Goal: Information Seeking & Learning: Compare options

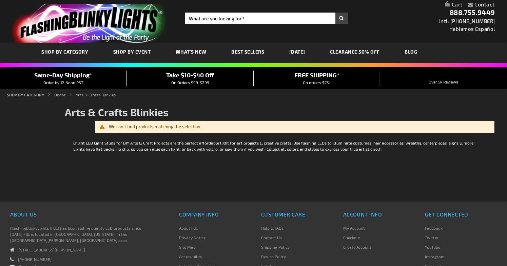
click at [64, 51] on span "SHOP BY CATEGORY" at bounding box center [65, 52] width 47 height 6
drag, startPoint x: 64, startPoint y: 51, endPoint x: 153, endPoint y: 60, distance: 89.2
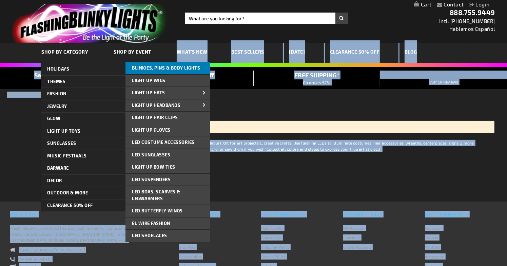
click at [169, 65] on span "Blinkies, Pins & Body Lights" at bounding box center [166, 67] width 68 height 5
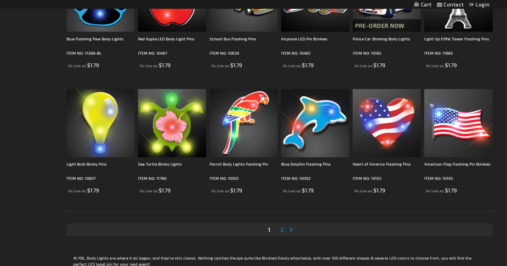
scroll to position [1185, 0]
click at [281, 228] on span "2" at bounding box center [281, 229] width 3 height 7
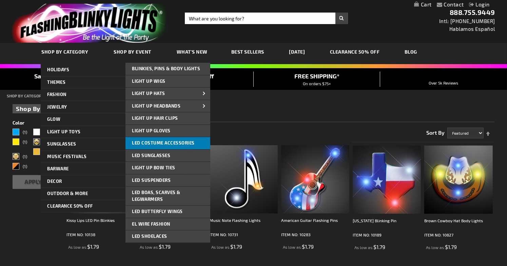
click at [158, 142] on span "LED Costume Accessories" at bounding box center [163, 142] width 63 height 5
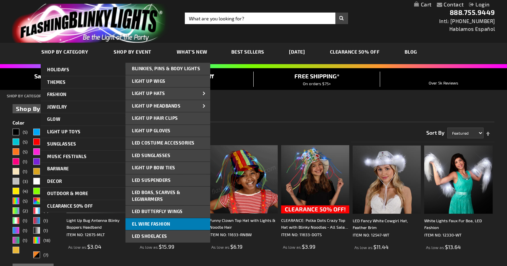
click at [146, 219] on link "EL Wire Fashion" at bounding box center [167, 224] width 85 height 12
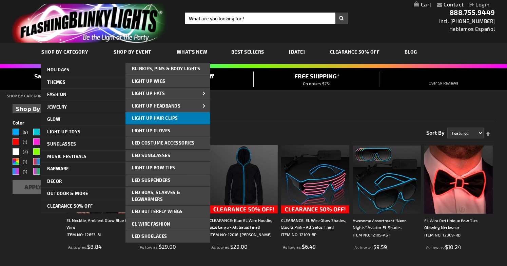
click at [184, 118] on link "Light Up Hair Clips" at bounding box center [167, 118] width 85 height 12
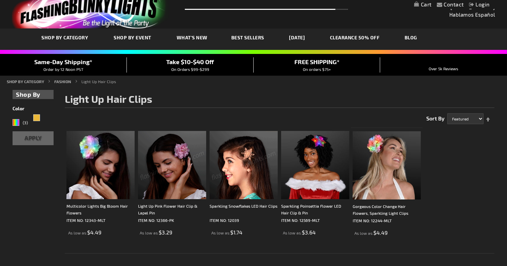
scroll to position [6, 0]
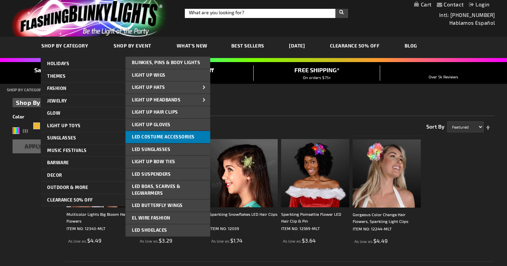
click at [161, 137] on span "LED Costume Accessories" at bounding box center [163, 136] width 63 height 5
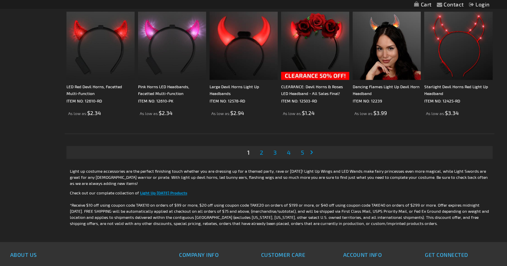
scroll to position [1263, 0]
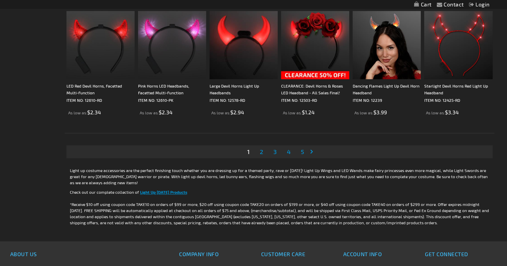
click at [261, 148] on span "2" at bounding box center [261, 151] width 3 height 7
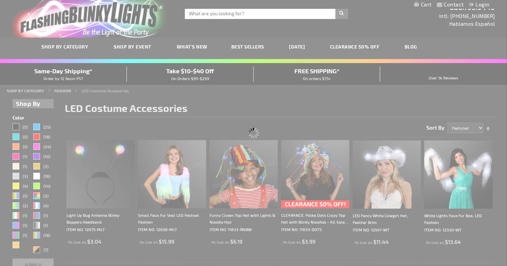
scroll to position [0, 0]
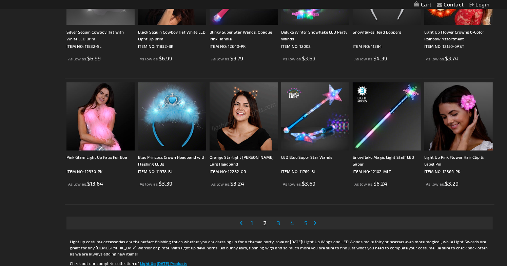
scroll to position [1192, 0]
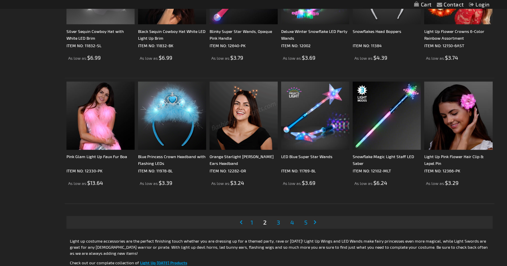
click at [278, 220] on span "3" at bounding box center [278, 222] width 3 height 7
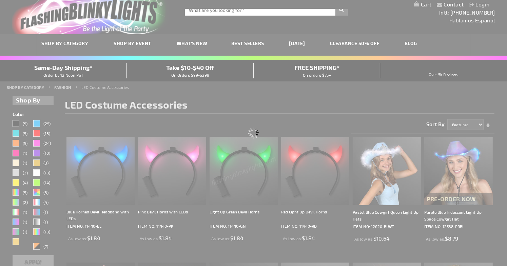
scroll to position [0, 0]
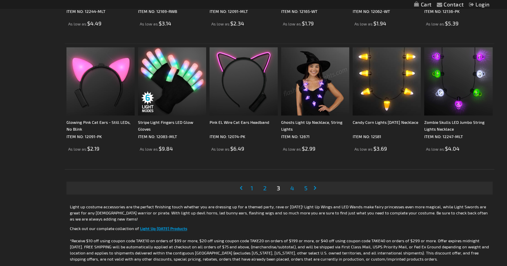
scroll to position [1160, 0]
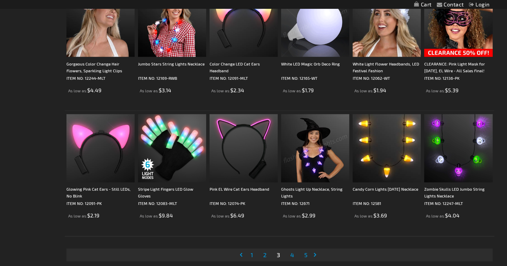
click at [291, 253] on span "4" at bounding box center [292, 254] width 4 height 7
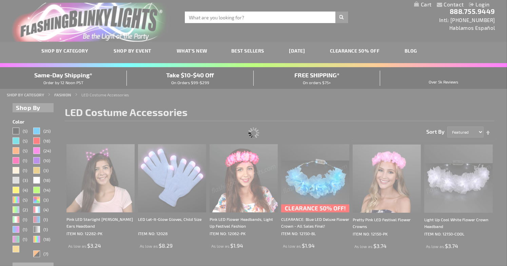
scroll to position [0, 0]
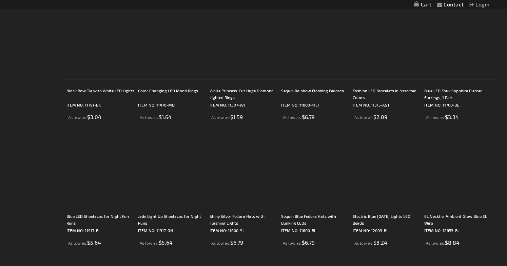
scroll to position [940, 0]
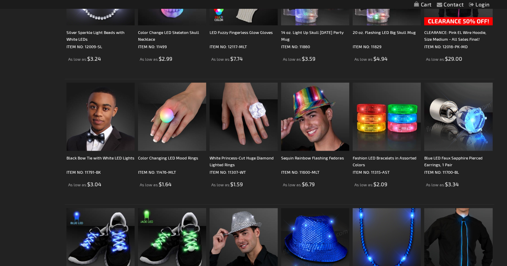
click at [450, 127] on img at bounding box center [458, 117] width 68 height 68
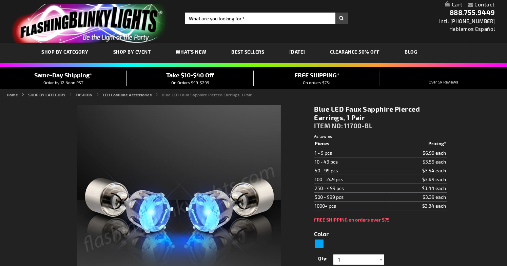
type input "5629"
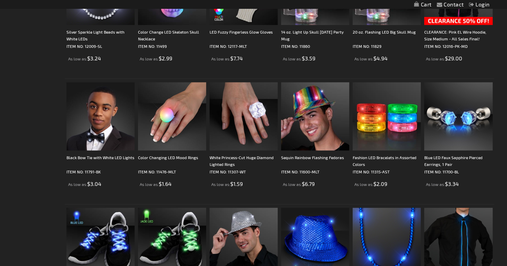
drag, startPoint x: 0, startPoint y: 0, endPoint x: 231, endPoint y: 117, distance: 258.9
click at [231, 117] on img at bounding box center [243, 116] width 68 height 68
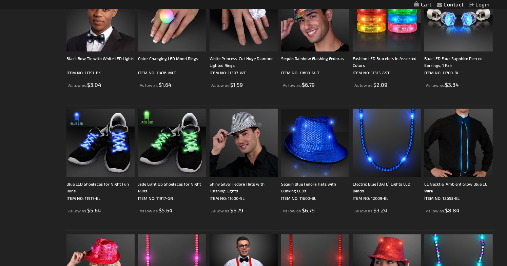
scroll to position [1041, 0]
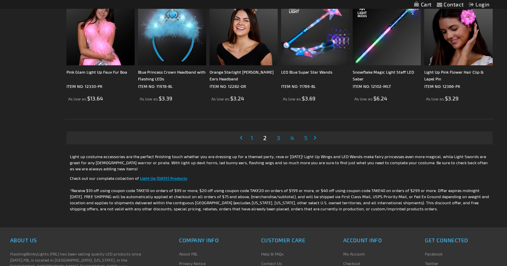
scroll to position [1241, 0]
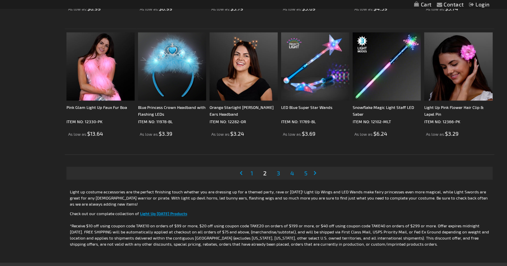
click at [277, 172] on span "3" at bounding box center [278, 172] width 3 height 7
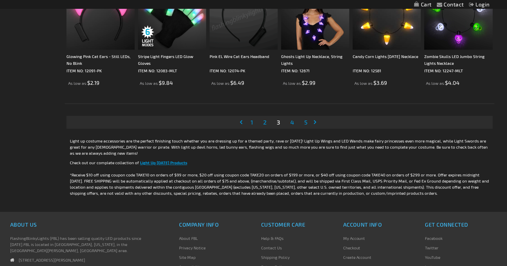
scroll to position [1292, 0]
click at [293, 122] on span "4" at bounding box center [292, 122] width 4 height 7
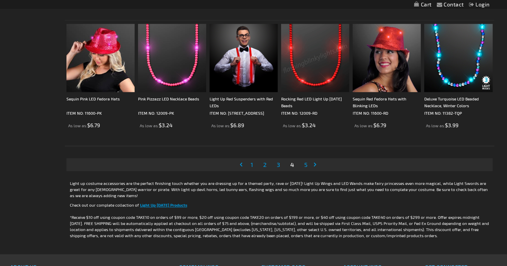
scroll to position [1253, 0]
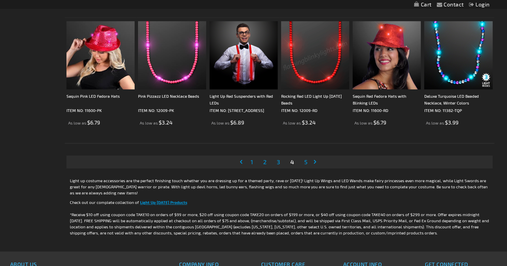
click at [305, 162] on span "5" at bounding box center [305, 161] width 3 height 7
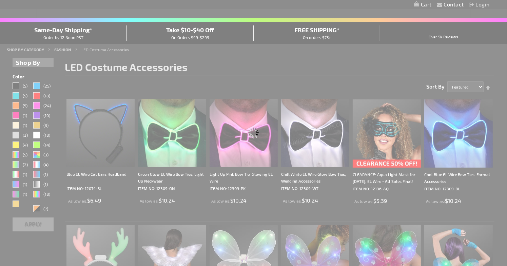
scroll to position [18, 0]
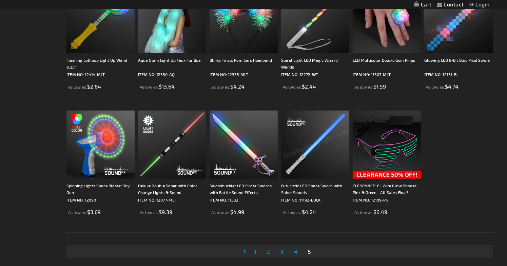
scroll to position [583, 0]
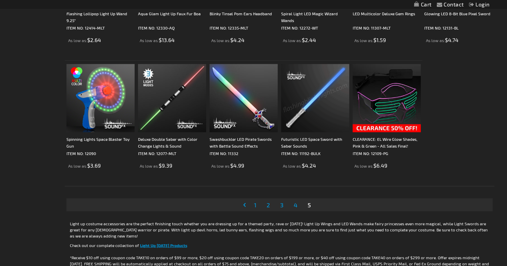
click at [296, 204] on span "4" at bounding box center [295, 204] width 4 height 7
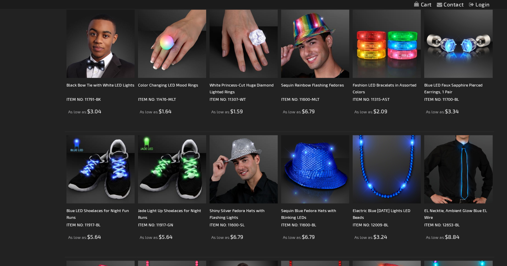
scroll to position [1014, 0]
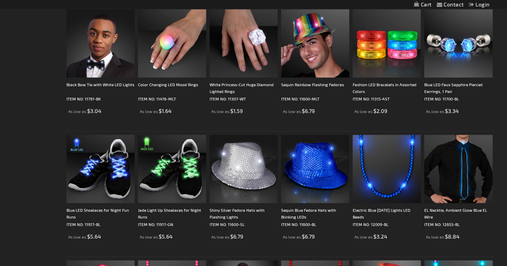
click at [162, 179] on img at bounding box center [172, 169] width 68 height 68
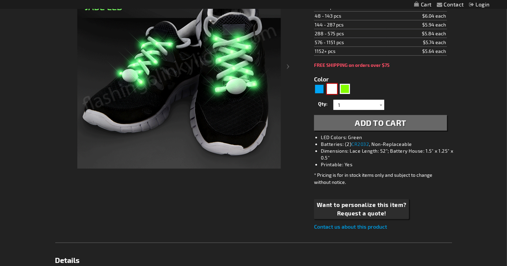
click at [334, 89] on div "White" at bounding box center [332, 89] width 10 height 10
type input "5646"
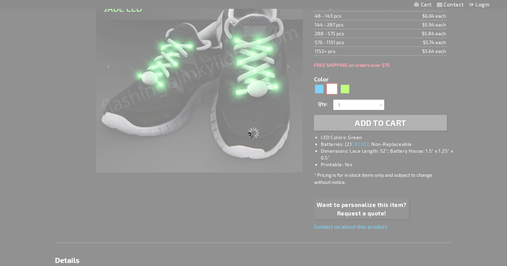
type input "11917-WT"
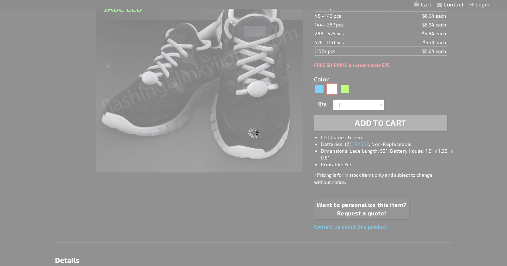
type input "Customize - White LED Shoelaces for Night Fun Runs - ITEM NO: 11917-WT"
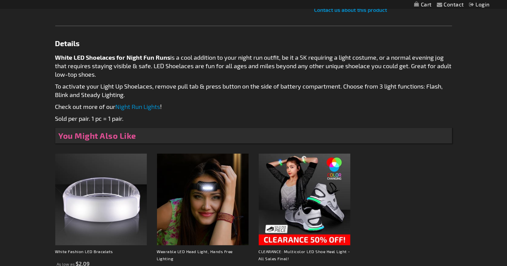
scroll to position [370, 0]
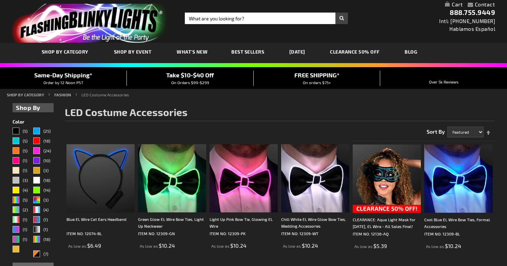
scroll to position [39, 0]
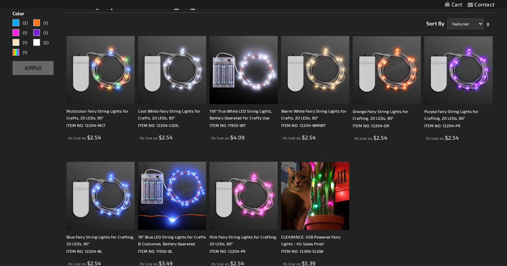
scroll to position [70, 0]
